Goal: Task Accomplishment & Management: Use online tool/utility

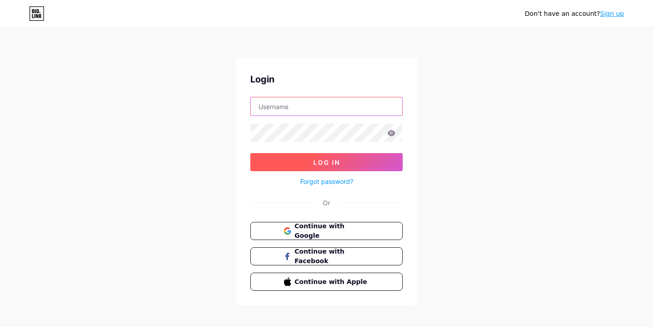
type input "kendradjohnson"
click at [333, 166] on span "Log In" at bounding box center [326, 163] width 27 height 8
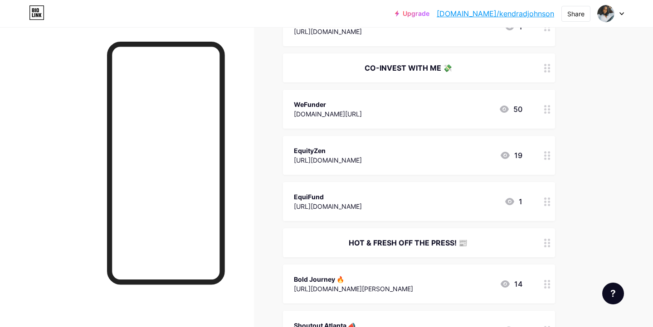
scroll to position [494, 0]
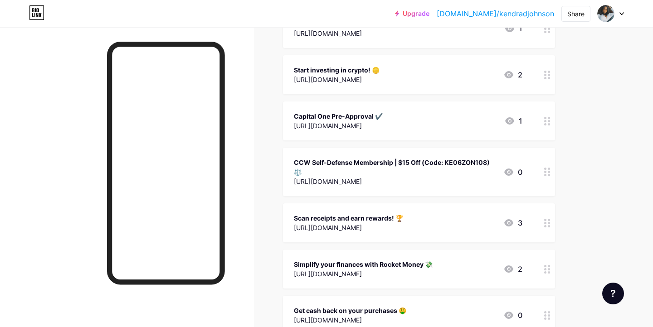
scroll to position [1604, 0]
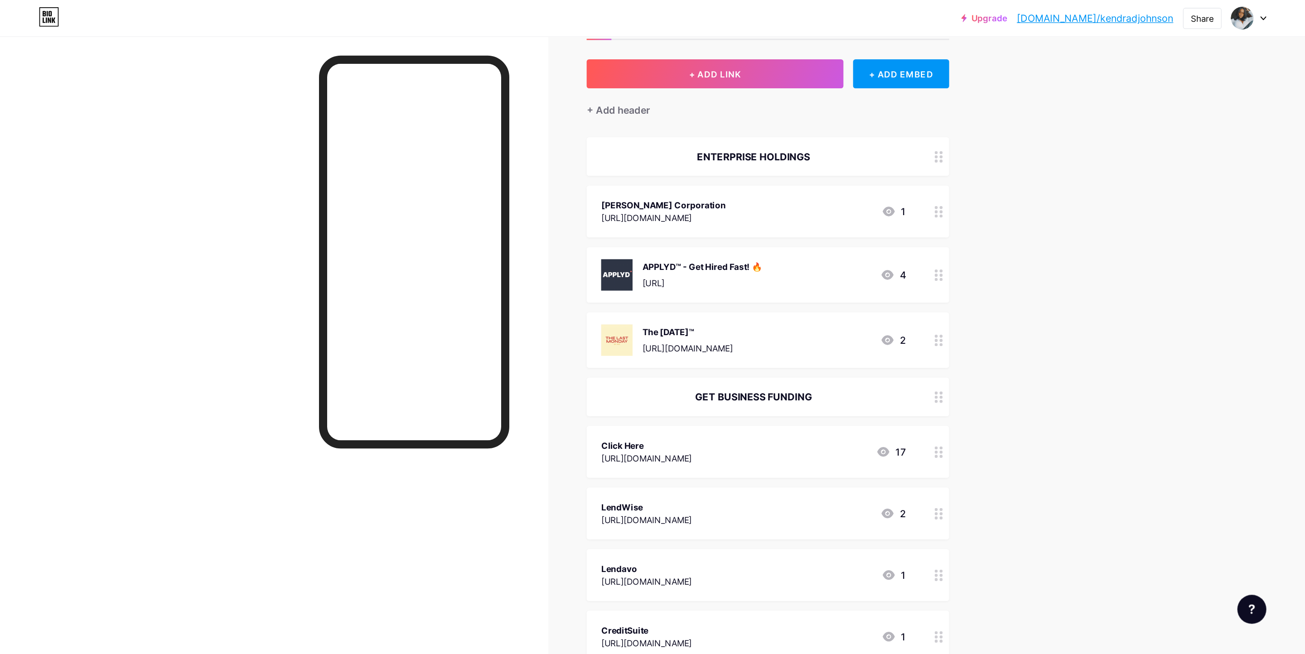
scroll to position [40, 0]
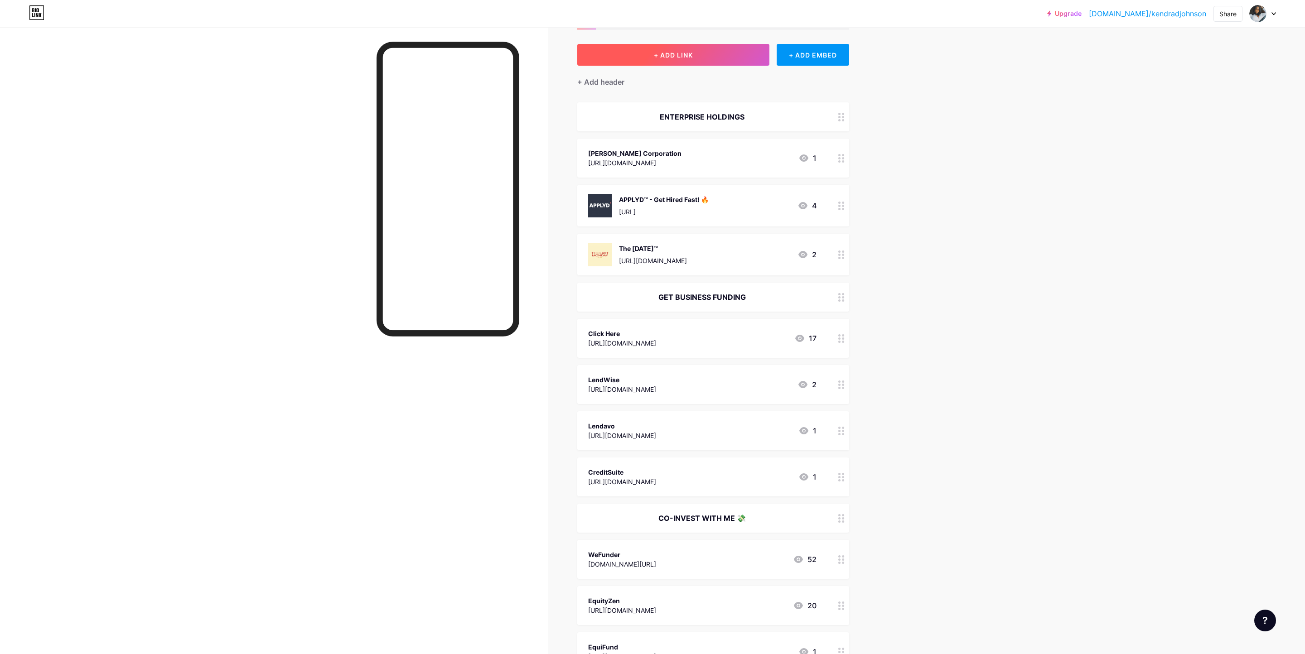
click at [652, 59] on button "+ ADD LINK" at bounding box center [673, 55] width 193 height 22
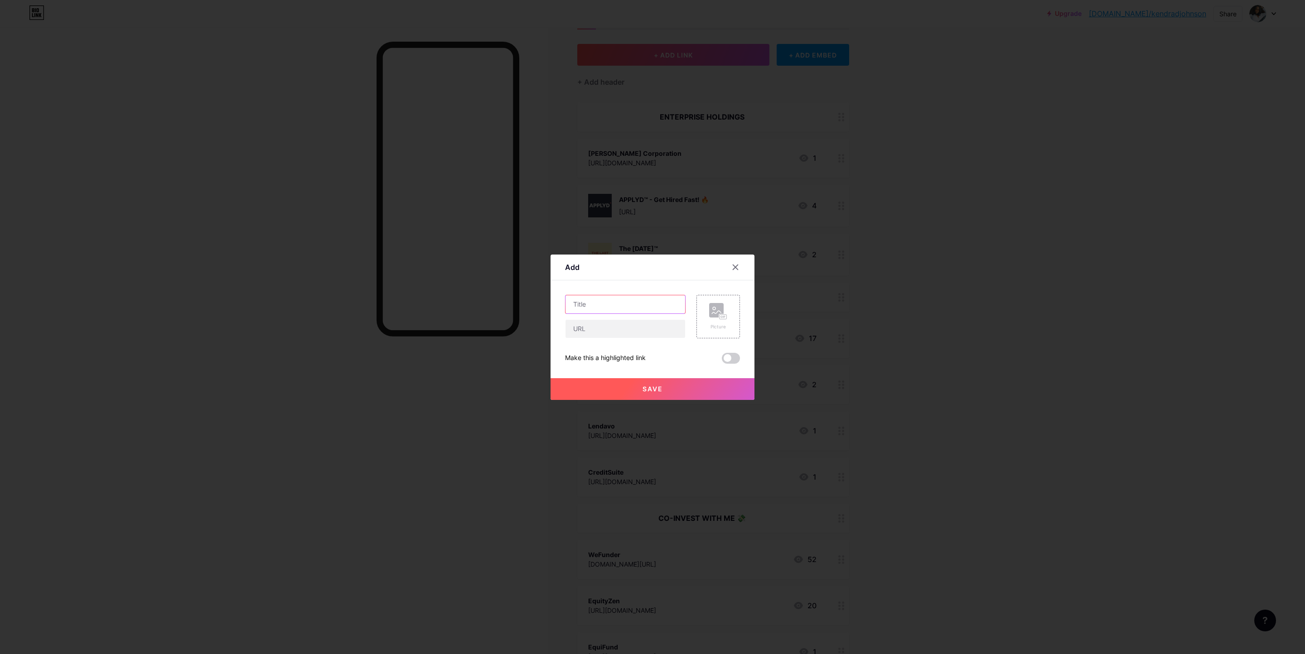
click at [628, 303] on input "text" at bounding box center [626, 304] width 120 height 18
type input "Grants & Funding"
click at [619, 327] on input "text" at bounding box center [626, 329] width 120 height 18
paste input "https://www.usgrants.org/sign-up?affiliate=762321"
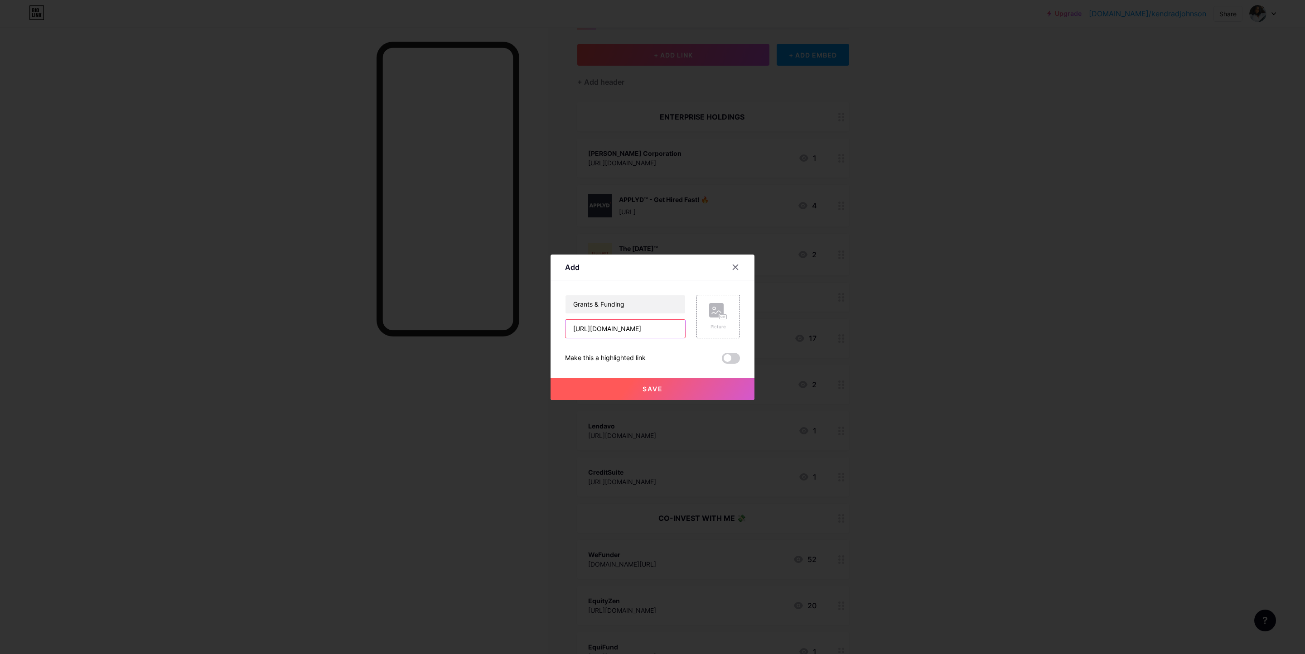
type input "https://www.usgrants.org/sign-up?affiliate=762321"
click at [652, 327] on button "Save" at bounding box center [653, 389] width 204 height 22
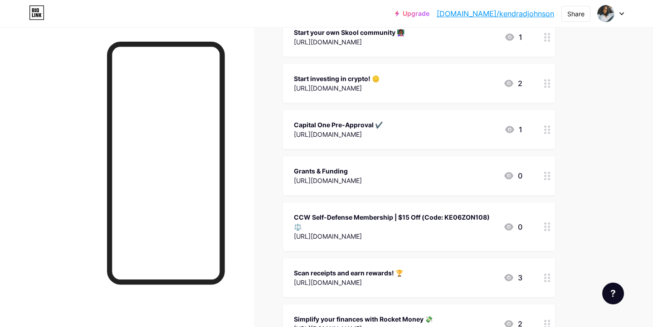
scroll to position [1597, 0]
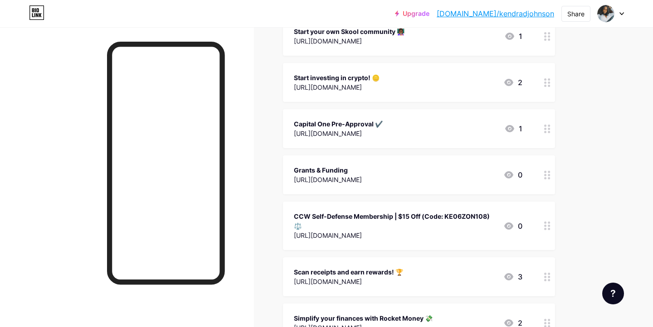
drag, startPoint x: 1389, startPoint y: 867, endPoint x: 303, endPoint y: 1, distance: 1389.0
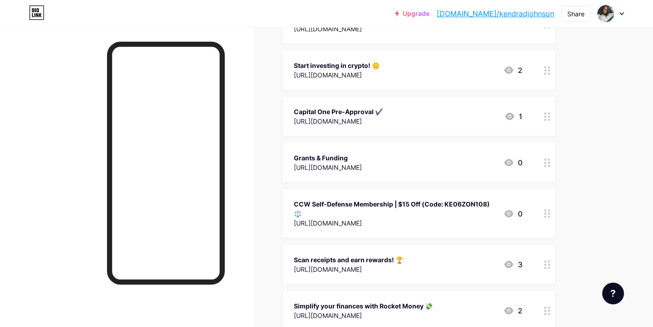
scroll to position [1622, 0]
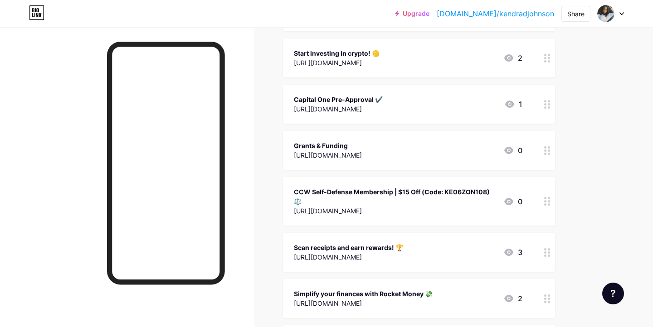
click at [551, 150] on div at bounding box center [546, 150] width 15 height 39
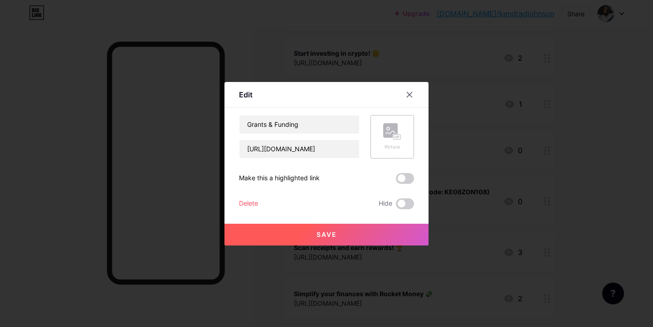
click at [390, 133] on icon at bounding box center [390, 132] width 9 height 3
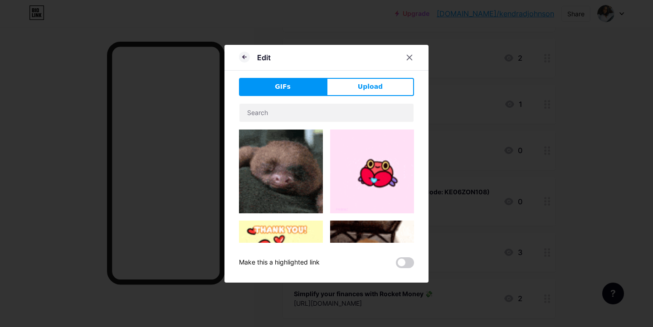
click at [366, 85] on span "Upload" at bounding box center [370, 87] width 25 height 10
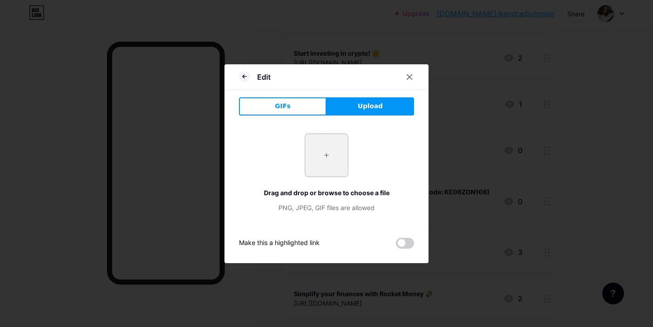
click at [329, 146] on input "file" at bounding box center [326, 155] width 43 height 43
type input "C:\fakepath\us grants logo.png"
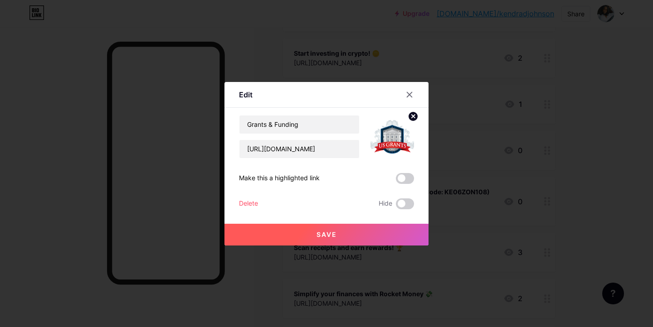
click at [374, 234] on button "Save" at bounding box center [326, 235] width 204 height 22
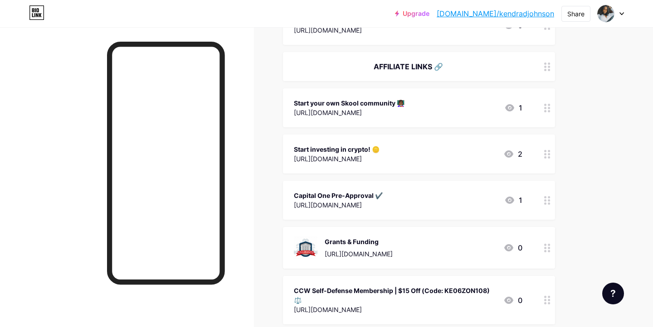
scroll to position [1526, 0]
click at [545, 197] on icon at bounding box center [547, 199] width 6 height 9
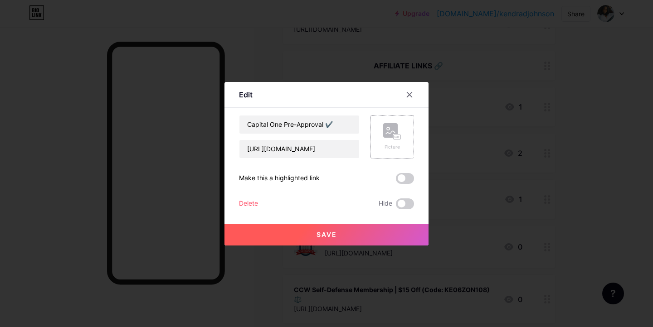
click at [394, 142] on div "Picture" at bounding box center [392, 136] width 18 height 27
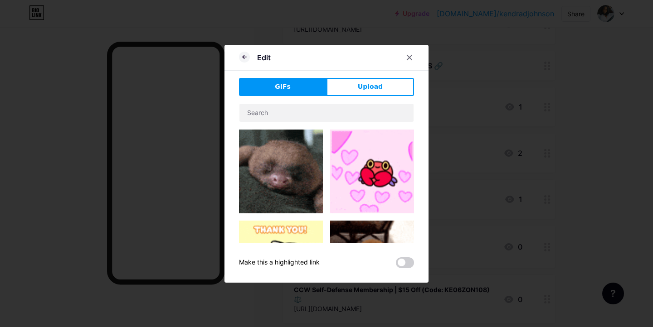
click at [376, 86] on span "Upload" at bounding box center [370, 87] width 25 height 10
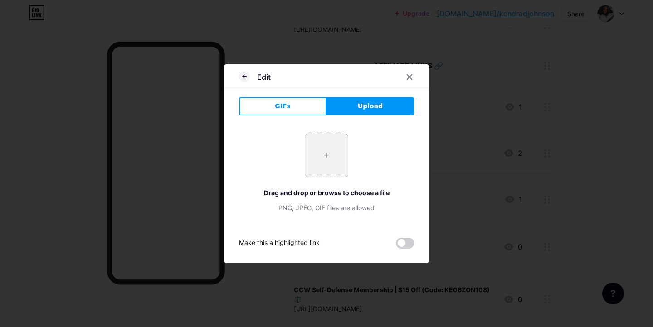
click at [327, 142] on input "file" at bounding box center [326, 155] width 43 height 43
type input "C:\fakepath\c1 logo.png"
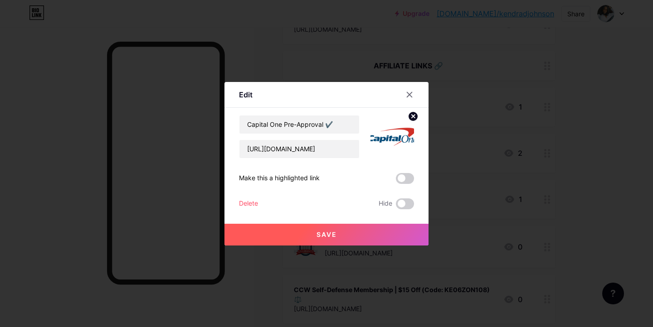
click at [414, 116] on icon at bounding box center [413, 116] width 3 height 3
click at [397, 142] on div "Picture" at bounding box center [392, 136] width 18 height 27
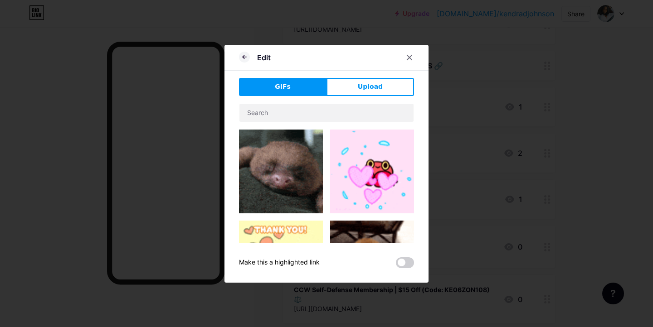
click at [373, 93] on button "Upload" at bounding box center [369, 87] width 87 height 18
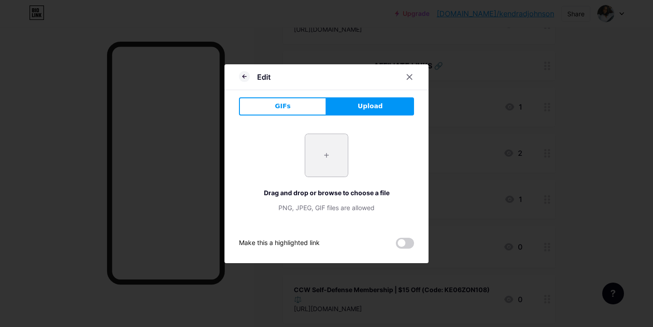
click at [335, 162] on input "file" at bounding box center [326, 155] width 43 height 43
type input "C:\fakepath\images.png"
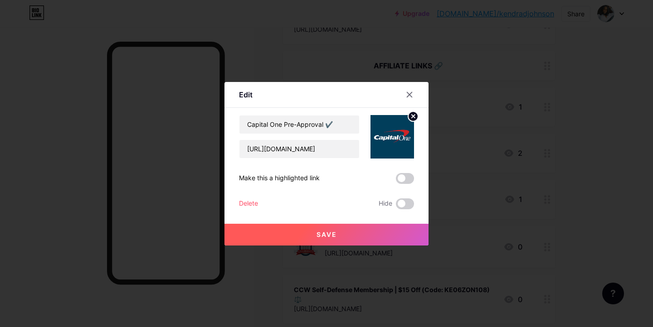
click at [388, 232] on button "Save" at bounding box center [326, 235] width 204 height 22
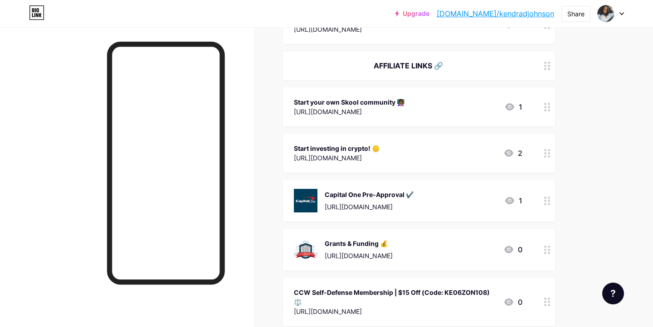
click at [313, 198] on img at bounding box center [306, 201] width 24 height 24
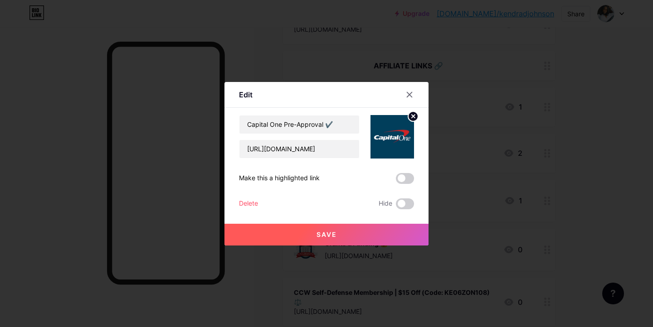
click at [412, 120] on circle at bounding box center [413, 116] width 10 height 10
click at [344, 231] on button "Save" at bounding box center [326, 235] width 204 height 22
